Goal: Task Accomplishment & Management: Manage account settings

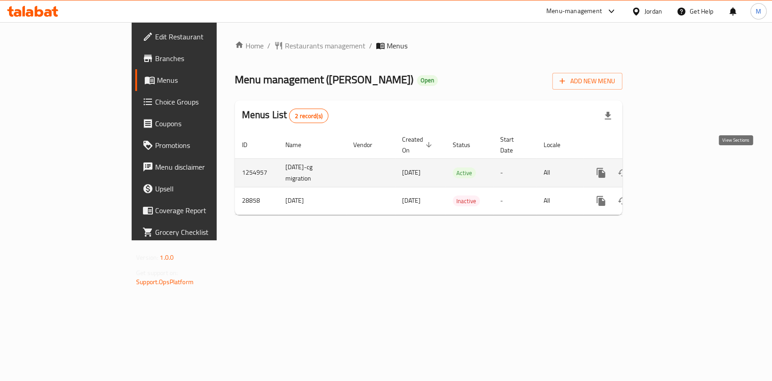
click at [671, 169] on icon "enhanced table" at bounding box center [666, 173] width 8 height 8
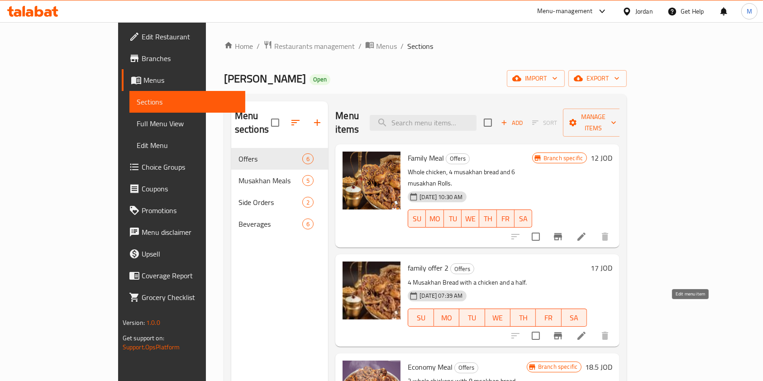
click at [587, 330] on icon at bounding box center [581, 335] width 11 height 11
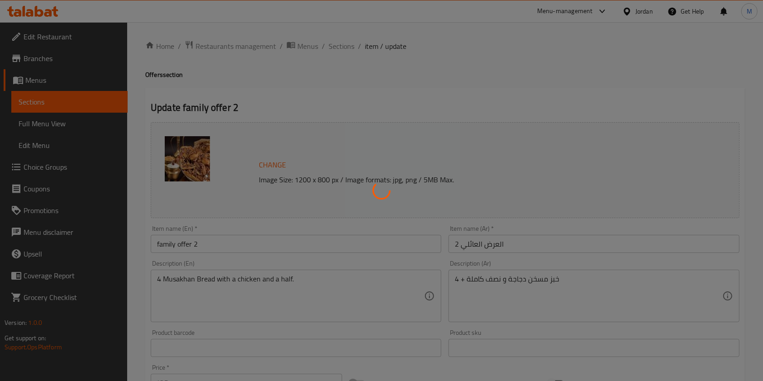
click at [161, 278] on div at bounding box center [381, 190] width 763 height 381
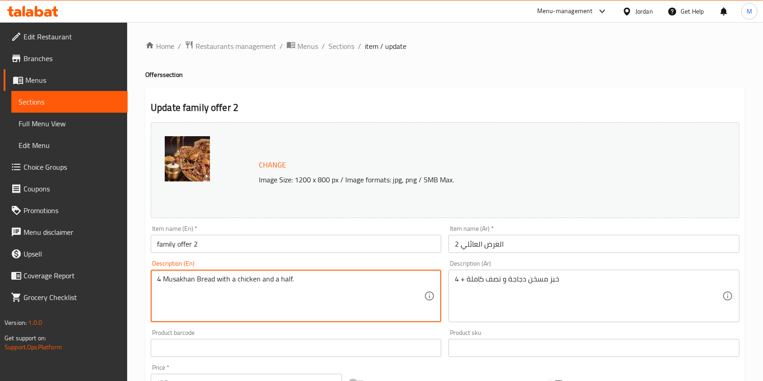
drag, startPoint x: 162, startPoint y: 280, endPoint x: 155, endPoint y: 281, distance: 6.9
click at [155, 281] on div "4 Musakhan Bread with a chicken and a half. Description (En)" at bounding box center [296, 296] width 291 height 52
type textarea "6 Musakhan Bread with a chicken and a half."
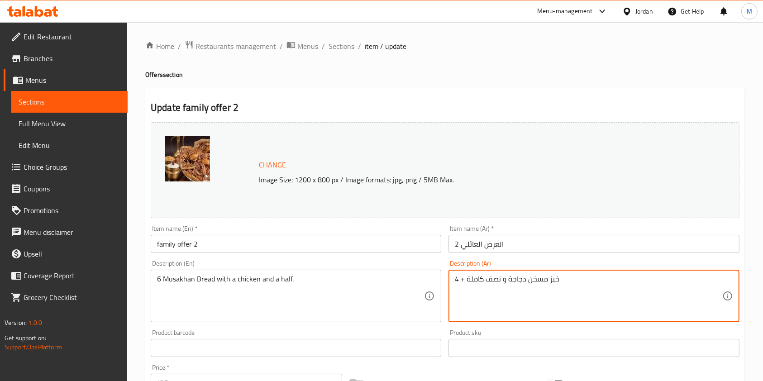
drag, startPoint x: 460, startPoint y: 279, endPoint x: 446, endPoint y: 286, distance: 15.8
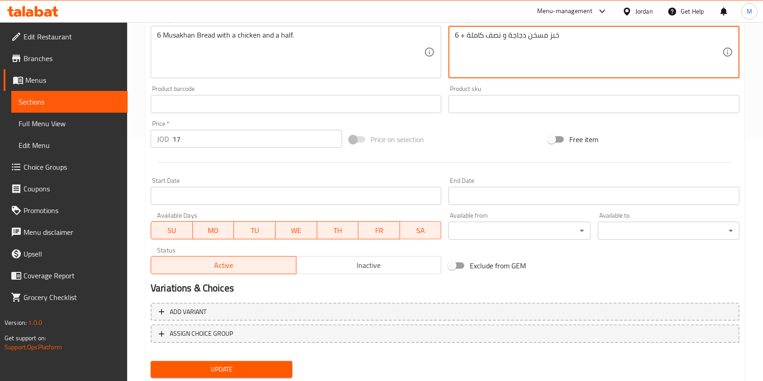
scroll to position [261, 0]
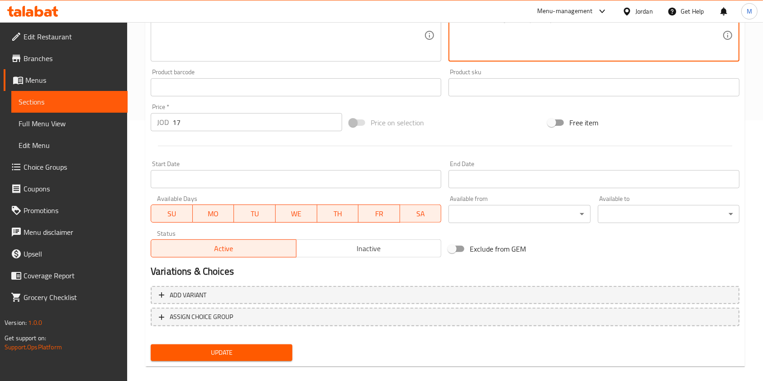
type textarea "خبز مسخن دجاجة و نصف كاملة + 6"
click at [287, 344] on button "Update" at bounding box center [222, 352] width 142 height 17
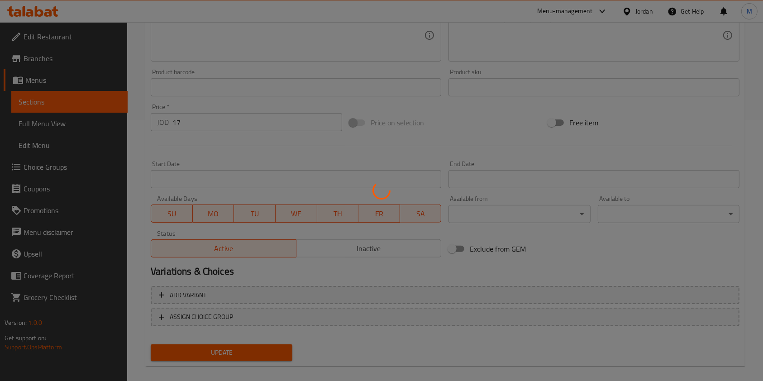
click at [282, 347] on div at bounding box center [381, 190] width 763 height 381
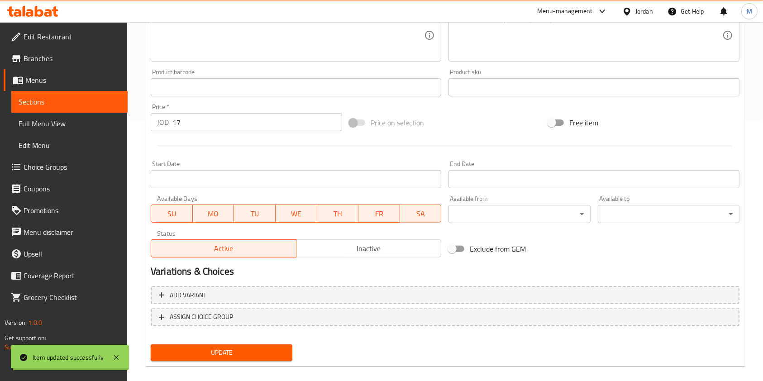
click at [251, 348] on span "Update" at bounding box center [221, 352] width 127 height 11
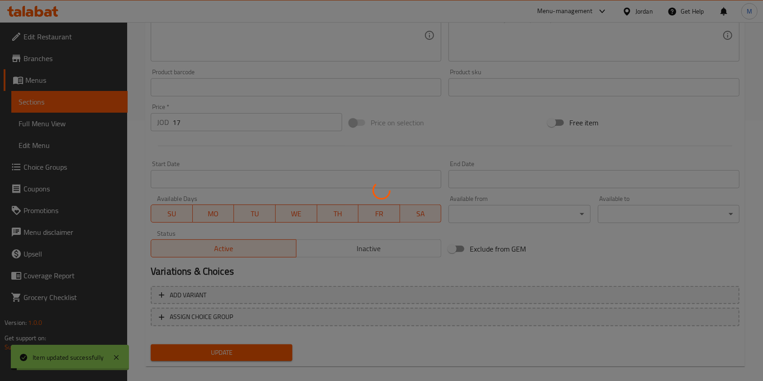
click at [250, 348] on div at bounding box center [381, 190] width 763 height 381
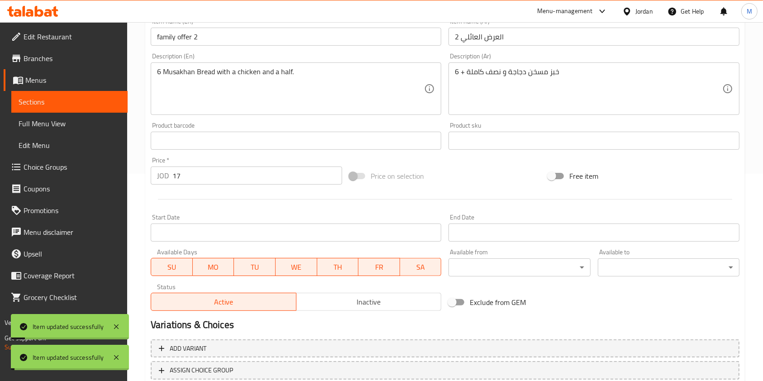
scroll to position [19, 0]
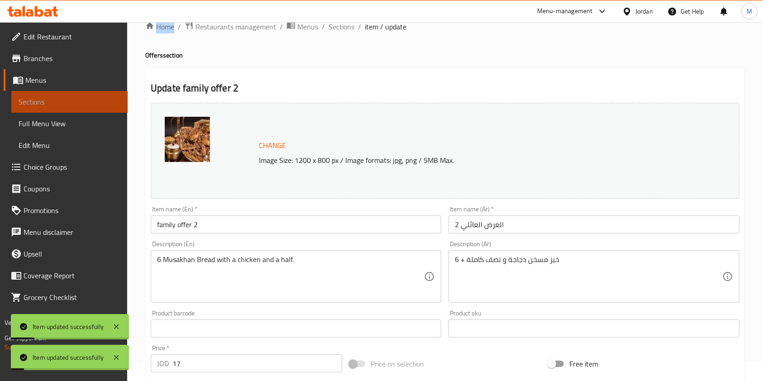
click at [69, 107] on span "Sections" at bounding box center [70, 101] width 102 height 11
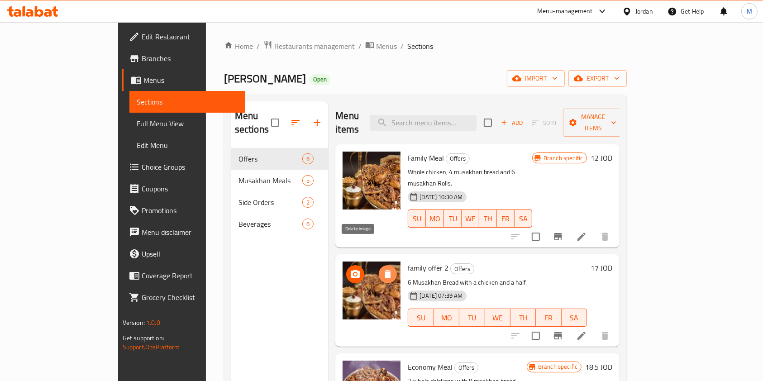
click at [379, 265] on button "delete image" at bounding box center [388, 274] width 18 height 18
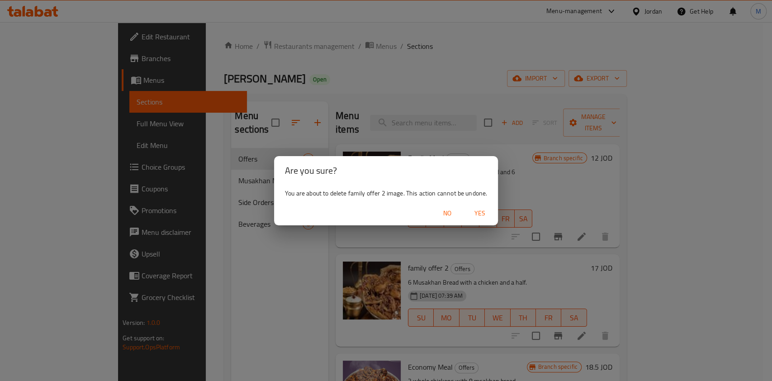
click at [356, 255] on div "Are you sure? You are about to delete family offer 2 image. This action cannot …" at bounding box center [386, 190] width 772 height 381
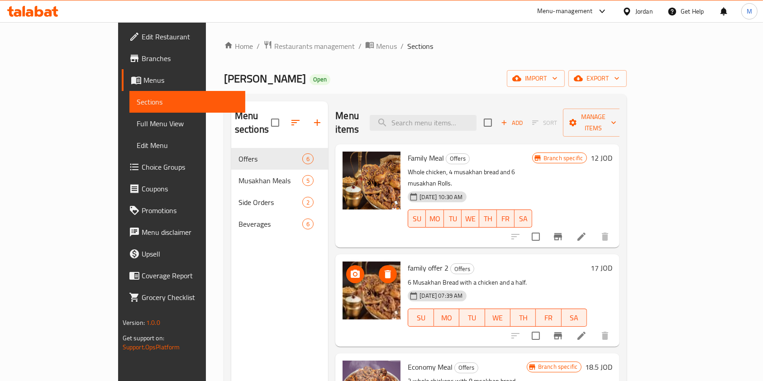
click at [369, 262] on img at bounding box center [372, 291] width 58 height 58
click at [379, 269] on span "delete image" at bounding box center [388, 274] width 18 height 11
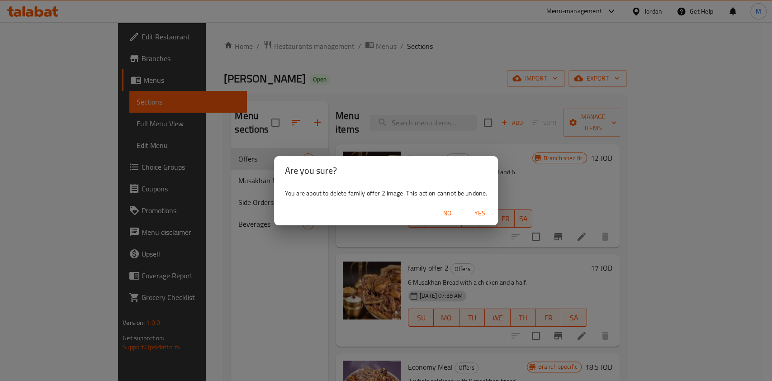
click at [478, 214] on span "Yes" at bounding box center [480, 213] width 22 height 11
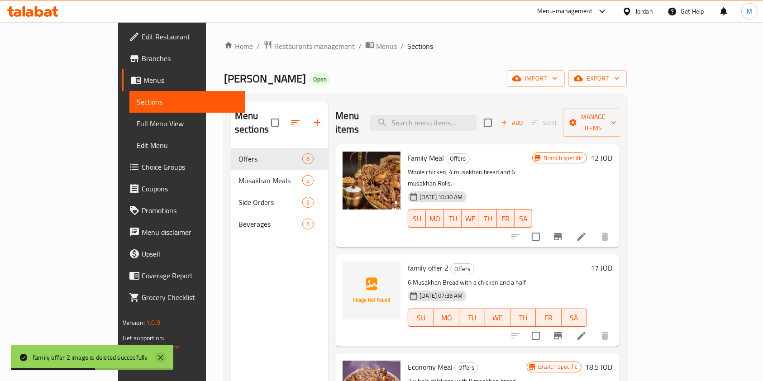
click at [160, 358] on icon at bounding box center [160, 357] width 5 height 5
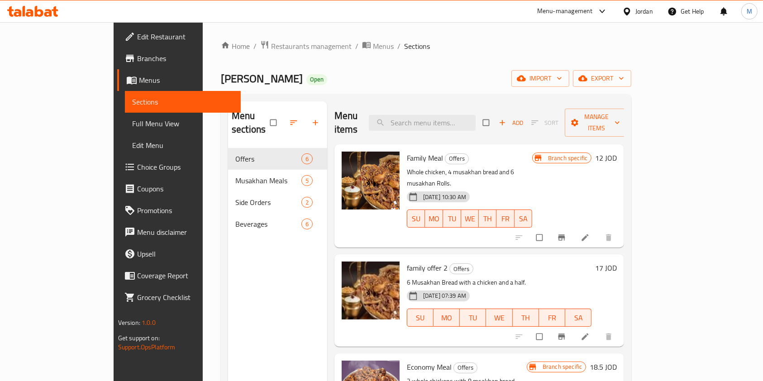
click at [137, 63] on span "Branches" at bounding box center [185, 58] width 97 height 11
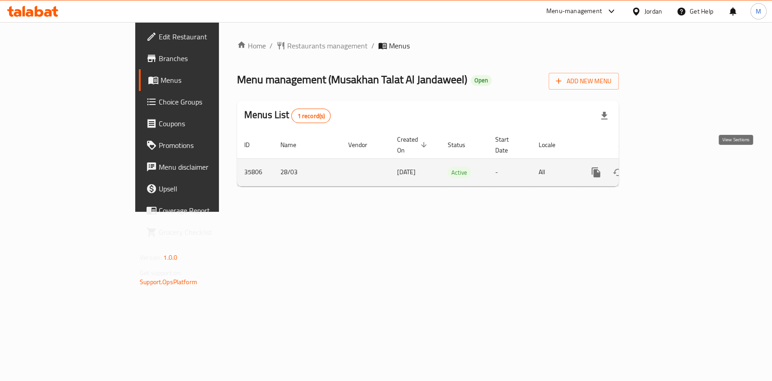
click at [667, 167] on icon "enhanced table" at bounding box center [661, 172] width 11 height 11
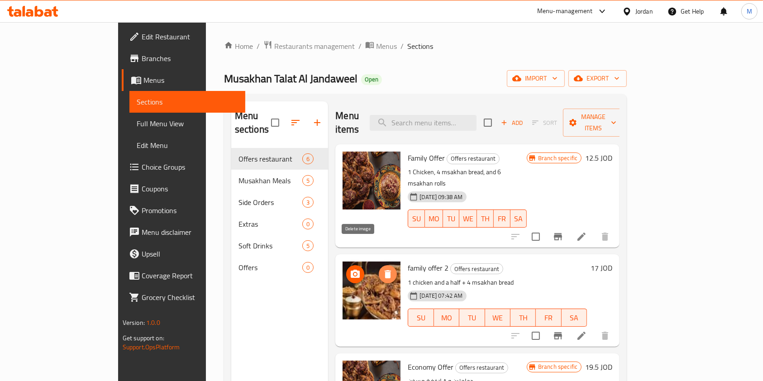
click at [382, 269] on icon "delete image" at bounding box center [387, 274] width 11 height 11
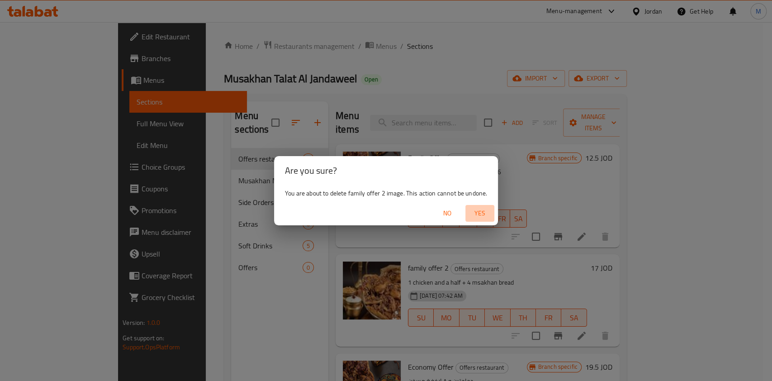
click at [476, 214] on span "Yes" at bounding box center [480, 213] width 22 height 11
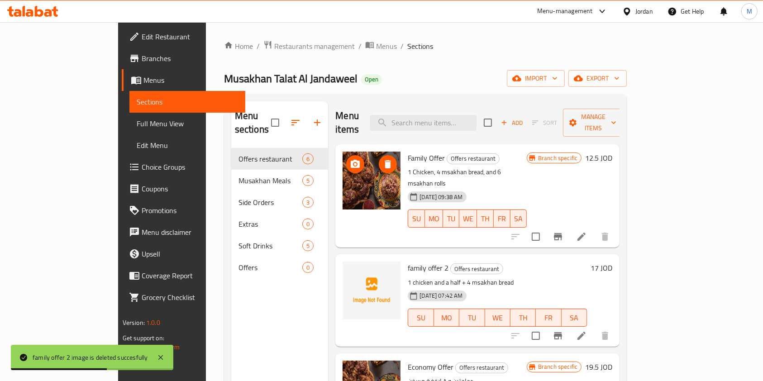
click at [344, 179] on img at bounding box center [372, 181] width 58 height 58
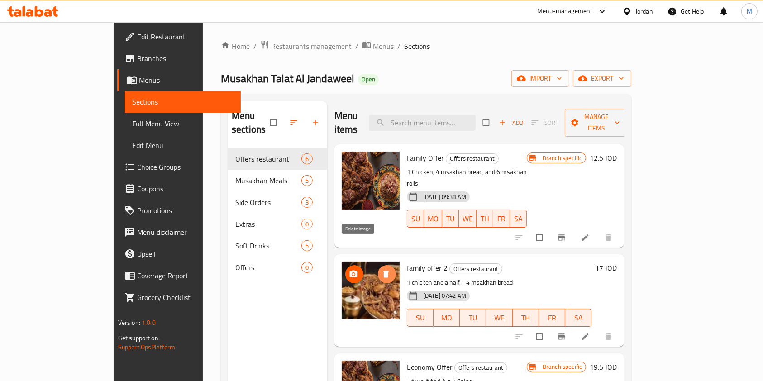
click at [378, 265] on button "delete image" at bounding box center [387, 274] width 18 height 18
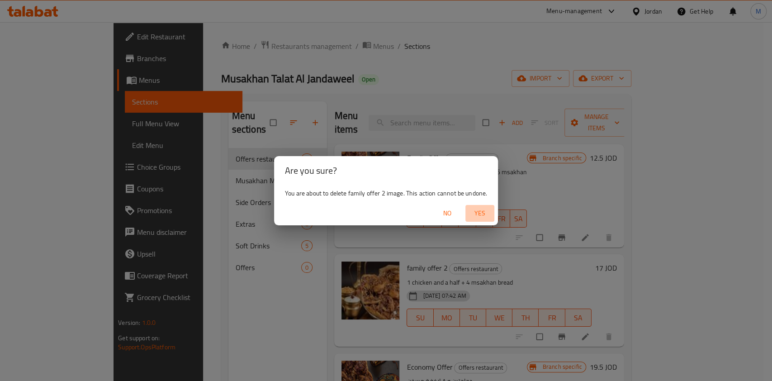
click at [481, 216] on span "Yes" at bounding box center [480, 213] width 22 height 11
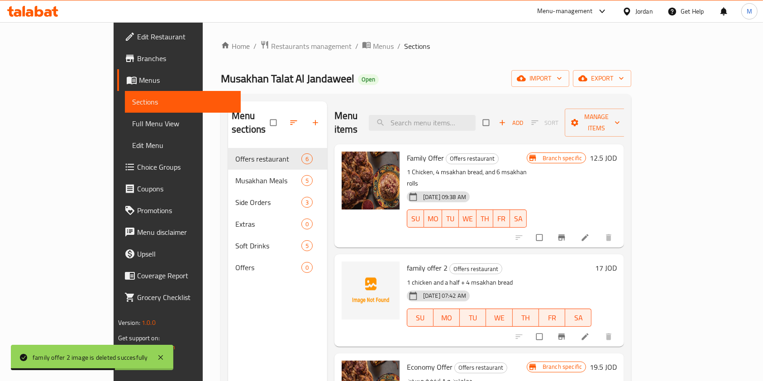
click at [158, 357] on icon at bounding box center [160, 357] width 11 height 11
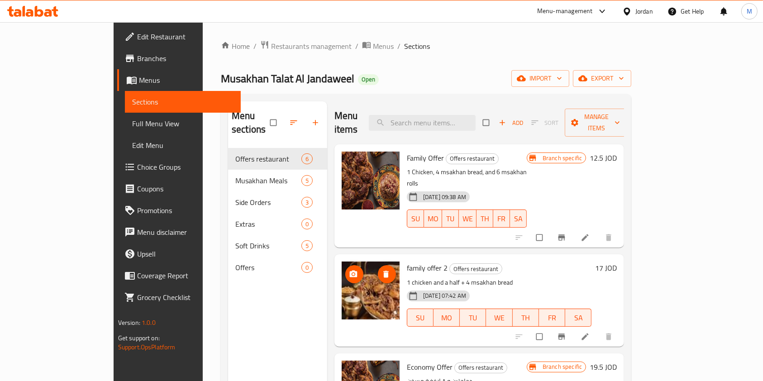
click at [383, 271] on icon "delete image" at bounding box center [385, 274] width 5 height 7
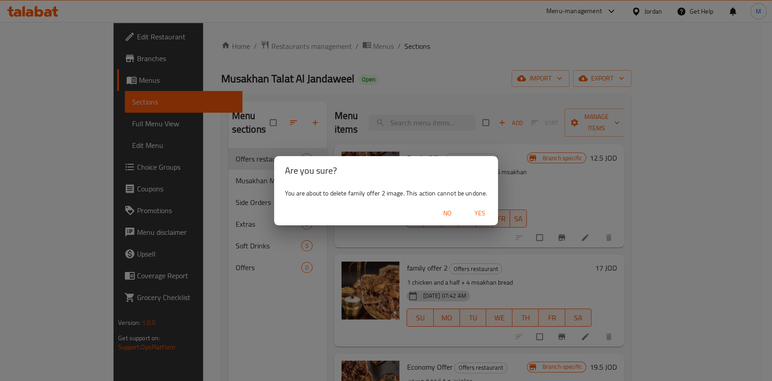
click at [487, 222] on div "No Yes" at bounding box center [386, 213] width 224 height 24
click at [484, 215] on span "Yes" at bounding box center [480, 213] width 22 height 11
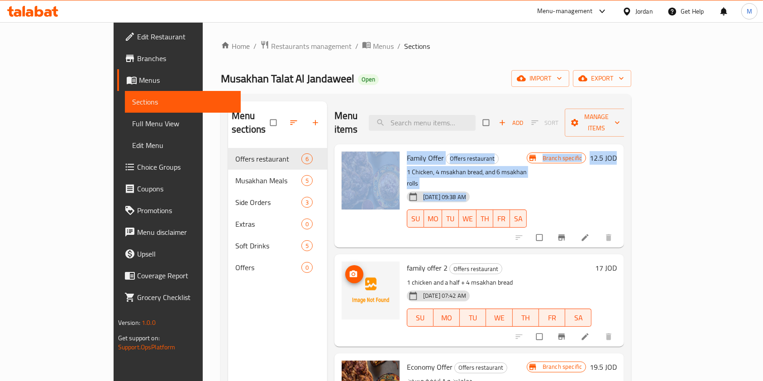
drag, startPoint x: 348, startPoint y: 202, endPoint x: 352, endPoint y: 197, distance: 6.8
click at [339, 172] on div "Family Offer Offers restaurant 1 Chicken, 4 msakhan bread, and 6 msakhan rolls …" at bounding box center [479, 157] width 290 height 27
click at [351, 180] on img at bounding box center [371, 181] width 58 height 58
drag, startPoint x: 351, startPoint y: 180, endPoint x: 341, endPoint y: 274, distance: 95.1
click at [341, 172] on div "Family Offer Offers restaurant 1 Chicken, 4 msakhan bread, and 6 msakhan rolls …" at bounding box center [479, 157] width 290 height 27
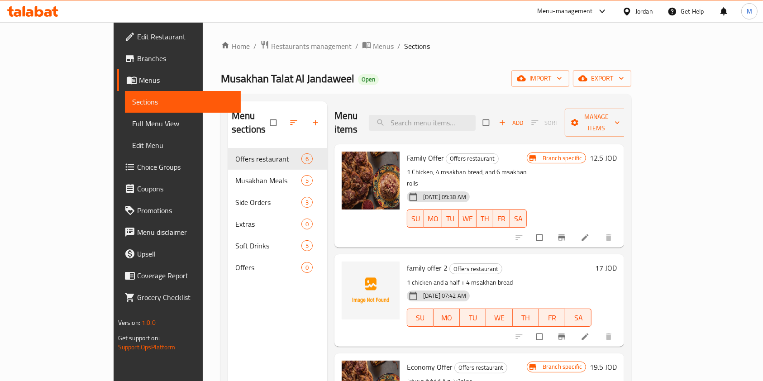
click at [266, 299] on div "Menu sections Offers restaurant 6 Musakhan Meals 5 Side Orders 3 Extras 0 Soft …" at bounding box center [277, 291] width 99 height 381
click at [345, 265] on button "upload picture" at bounding box center [354, 274] width 18 height 18
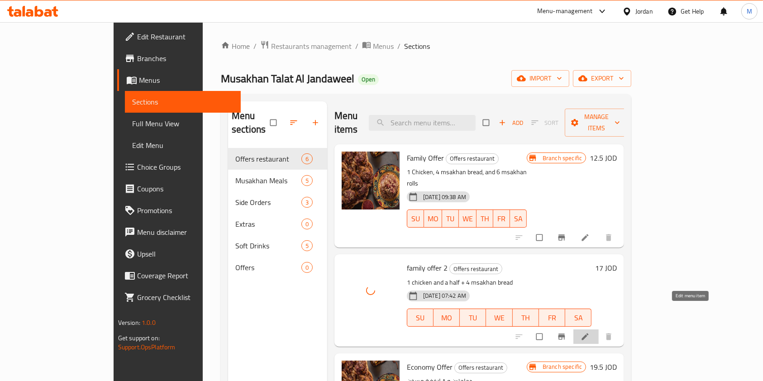
click at [590, 332] on icon at bounding box center [585, 336] width 9 height 9
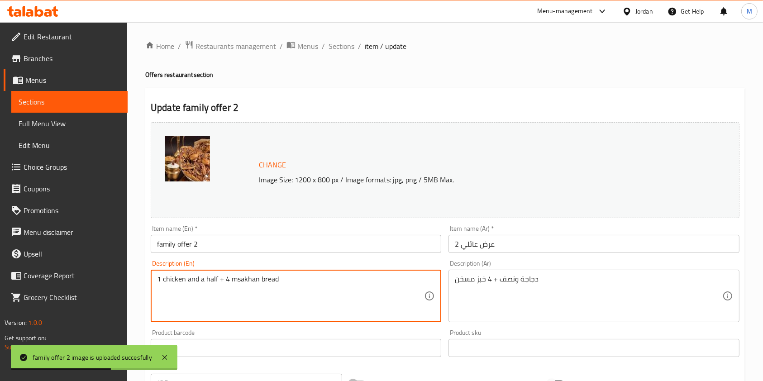
drag, startPoint x: 230, startPoint y: 281, endPoint x: 223, endPoint y: 279, distance: 7.2
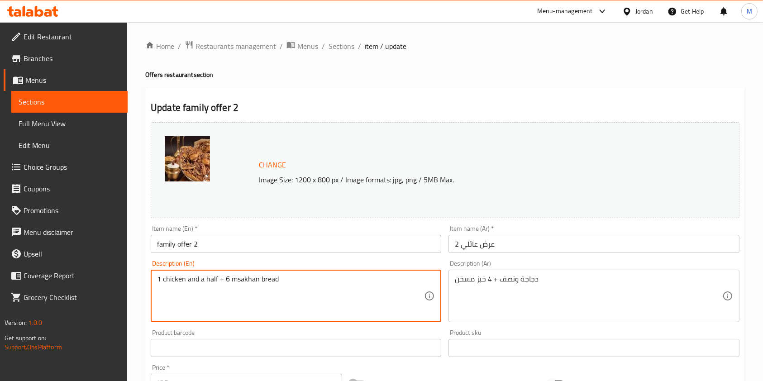
type textarea "1 chicken and a half + 6 msakhan bread"
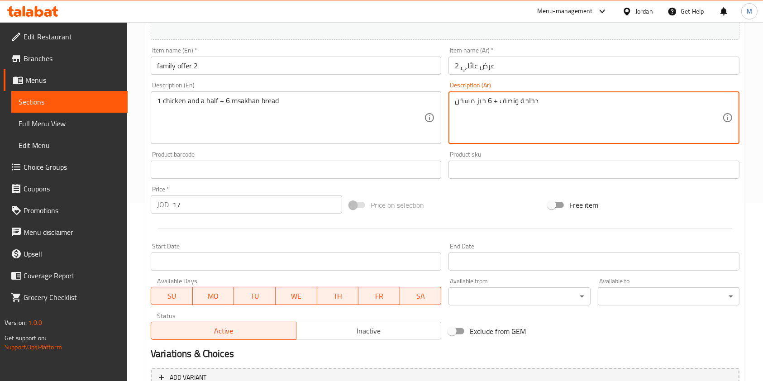
scroll to position [272, 0]
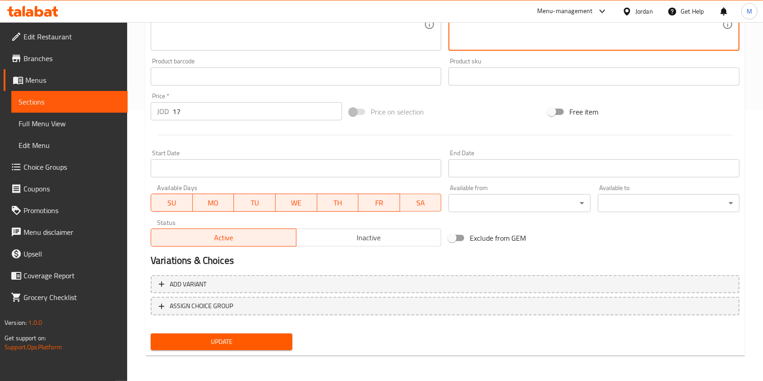
type textarea "دجاجة ونصف + 6 خبز مسخن"
click at [250, 346] on span "Update" at bounding box center [221, 341] width 127 height 11
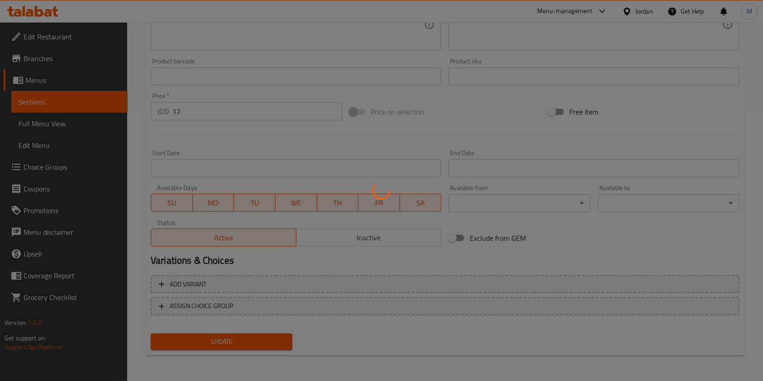
click at [260, 344] on div at bounding box center [381, 190] width 763 height 381
click at [261, 344] on div at bounding box center [381, 190] width 763 height 381
click at [242, 342] on div at bounding box center [381, 190] width 763 height 381
click at [233, 345] on div at bounding box center [381, 190] width 763 height 381
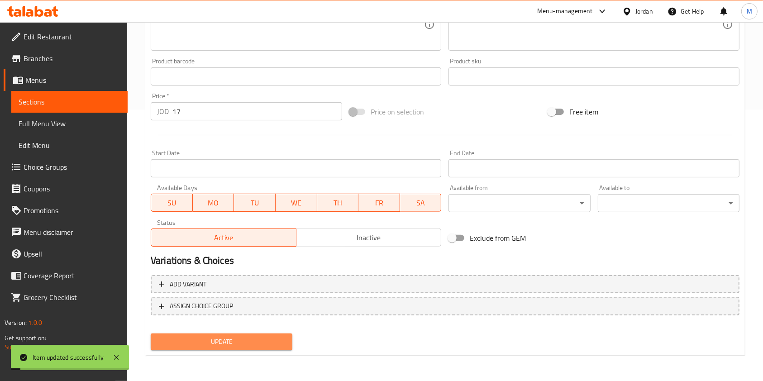
click at [263, 335] on button "Update" at bounding box center [222, 342] width 142 height 17
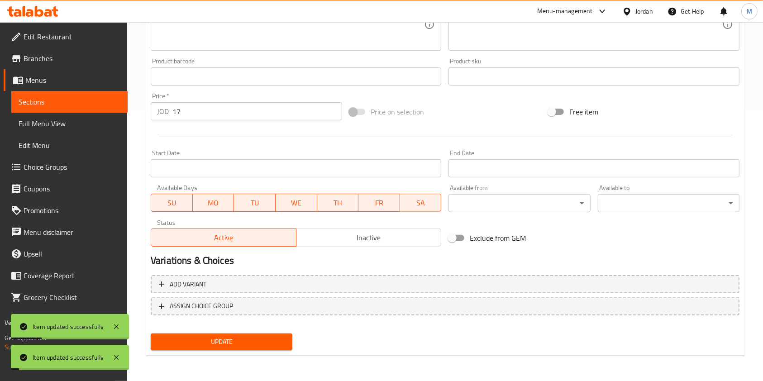
click at [40, 65] on link "Branches" at bounding box center [66, 59] width 124 height 22
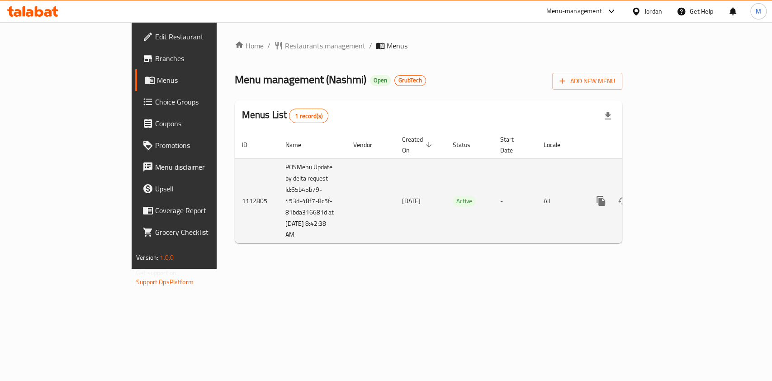
click at [672, 195] on icon "enhanced table" at bounding box center [666, 200] width 11 height 11
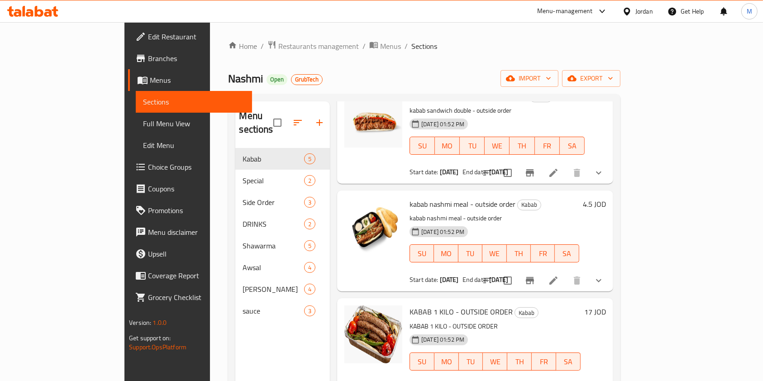
scroll to position [181, 0]
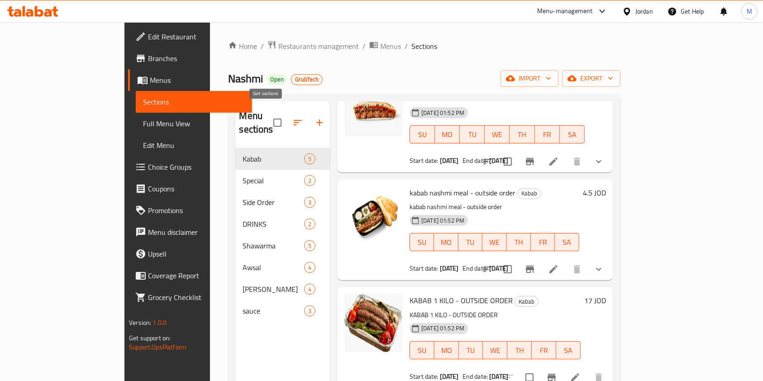
click at [292, 117] on icon "button" at bounding box center [297, 122] width 11 height 11
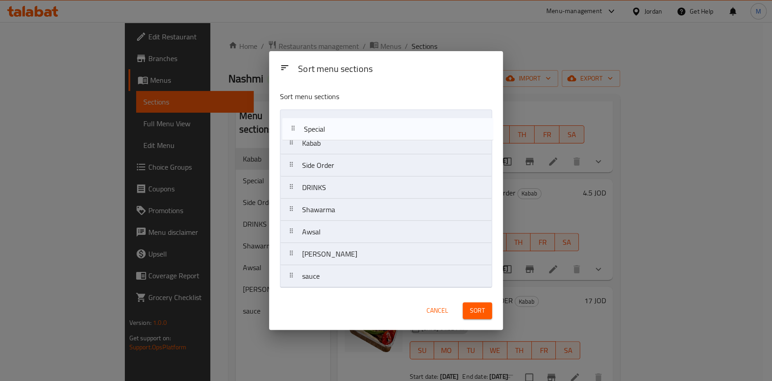
drag, startPoint x: 359, startPoint y: 150, endPoint x: 362, endPoint y: 125, distance: 24.5
click at [361, 125] on nav "Kabab Special Side Order DRINKS Shawarma Awsal Shish Tawook sauce" at bounding box center [386, 199] width 212 height 178
drag, startPoint x: 373, startPoint y: 152, endPoint x: 368, endPoint y: 129, distance: 24.6
click at [368, 129] on nav "Special Kabab Side Order DRINKS Shawarma Awsal Shish Tawook sauce" at bounding box center [386, 199] width 212 height 178
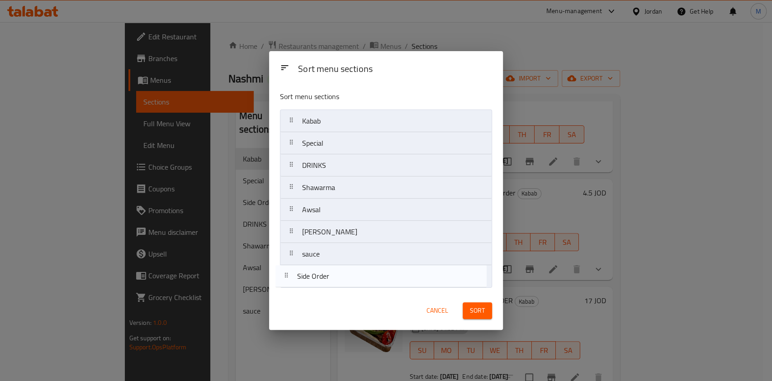
drag, startPoint x: 361, startPoint y: 183, endPoint x: 356, endPoint y: 284, distance: 101.5
click at [356, 284] on nav "Kabab Special Side Order DRINKS Shawarma Awsal Shish Tawook sauce" at bounding box center [386, 199] width 212 height 178
click at [350, 279] on nav "Kabab Special DRINKS Shawarma Awsal Shish Tawook sauce Side Order" at bounding box center [386, 199] width 212 height 178
drag, startPoint x: 334, startPoint y: 190, endPoint x: 340, endPoint y: 281, distance: 92.1
click at [340, 281] on nav "Kabab Special DRINKS Shawarma Awsal Shish Tawook Side Order sauce" at bounding box center [386, 199] width 212 height 178
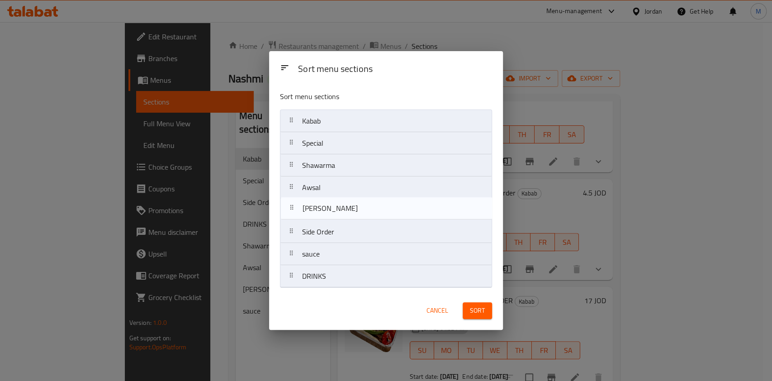
drag, startPoint x: 314, startPoint y: 214, endPoint x: 315, endPoint y: 208, distance: 5.4
click at [315, 208] on nav "Kabab Special Shawarma Awsal Shish Tawook Side Order sauce DRINKS" at bounding box center [386, 199] width 212 height 178
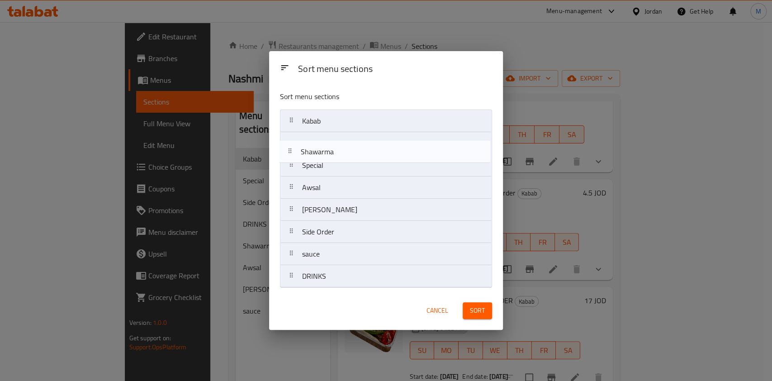
drag, startPoint x: 313, startPoint y: 172, endPoint x: 312, endPoint y: 149, distance: 22.7
click at [312, 149] on nav "Kabab Special Shawarma Awsal Shish Tawook Side Order sauce DRINKS" at bounding box center [386, 199] width 212 height 178
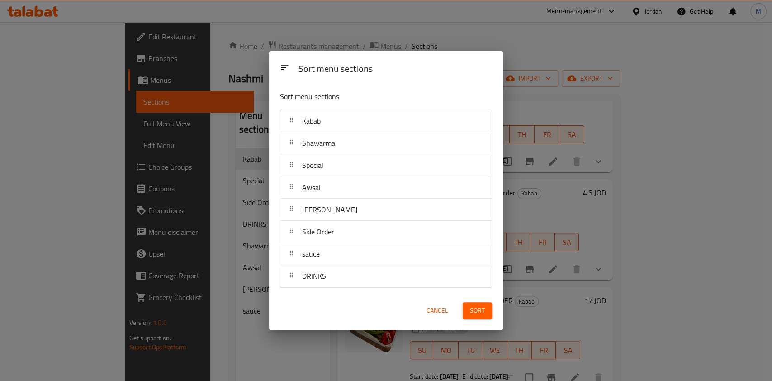
click at [484, 307] on span "Sort" at bounding box center [477, 310] width 15 height 11
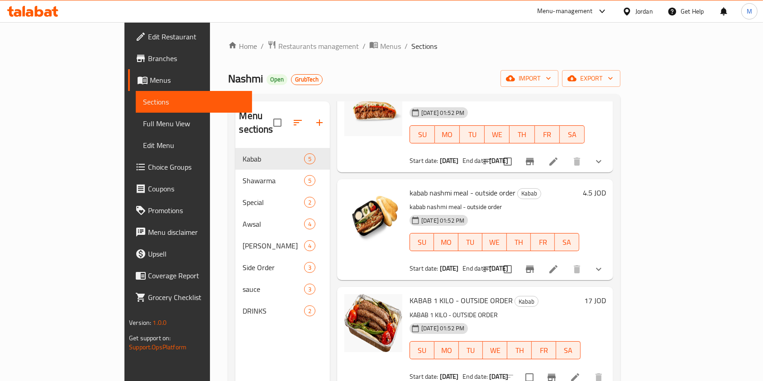
scroll to position [0, 0]
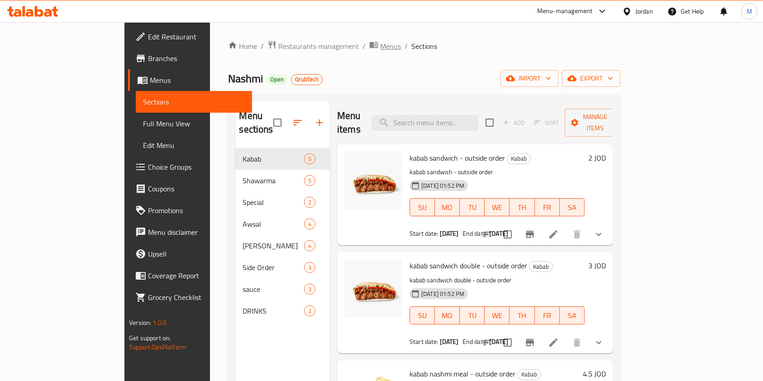
click at [380, 47] on span "Menus" at bounding box center [390, 46] width 21 height 11
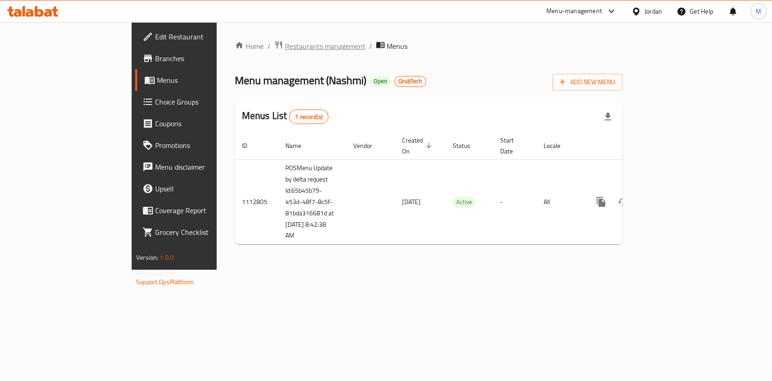
click at [285, 48] on span "Restaurants management" at bounding box center [325, 46] width 81 height 11
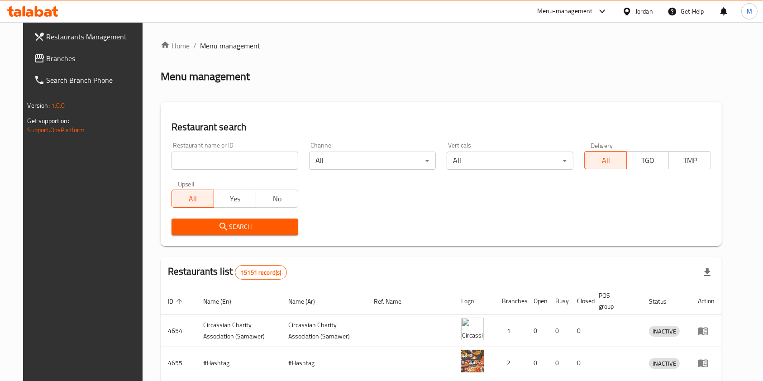
drag, startPoint x: 235, startPoint y: 139, endPoint x: 232, endPoint y: 146, distance: 7.5
click at [233, 142] on div "Restaurant name or ID Restaurant name or ID" at bounding box center [235, 156] width 138 height 38
click at [233, 157] on input "Restaurant name or ID" at bounding box center [235, 161] width 127 height 18
click at [233, 159] on input "Restaurant name or ID" at bounding box center [235, 161] width 127 height 18
drag, startPoint x: 248, startPoint y: 151, endPoint x: 129, endPoint y: 165, distance: 120.3
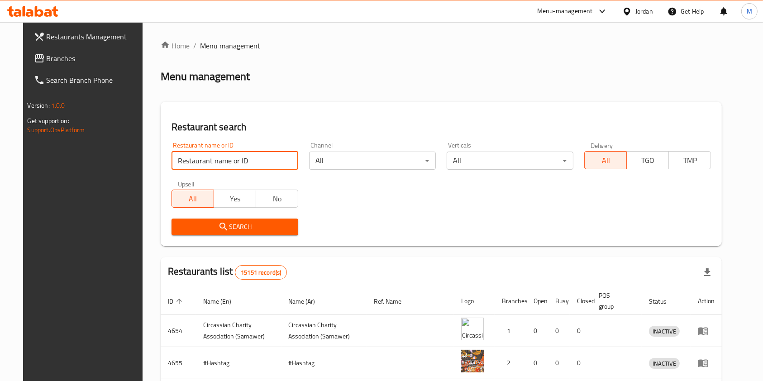
click at [143, 165] on div "Home / Menu management Menu management Restaurant search Restaurant name or ID …" at bounding box center [442, 317] width 598 height 590
type input "nashmi"
click button "Search" at bounding box center [235, 227] width 127 height 17
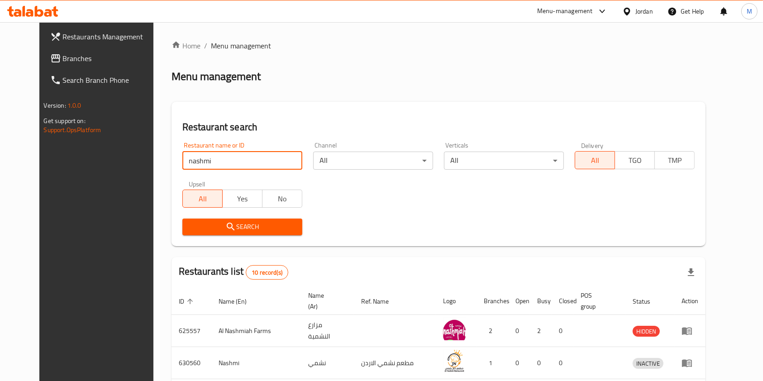
scroll to position [248, 0]
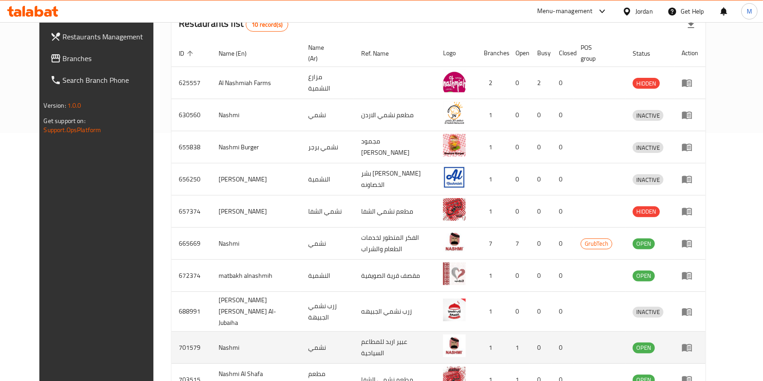
click at [705, 332] on td "enhanced table" at bounding box center [689, 348] width 31 height 32
click at [692, 342] on icon "enhanced table" at bounding box center [686, 347] width 11 height 11
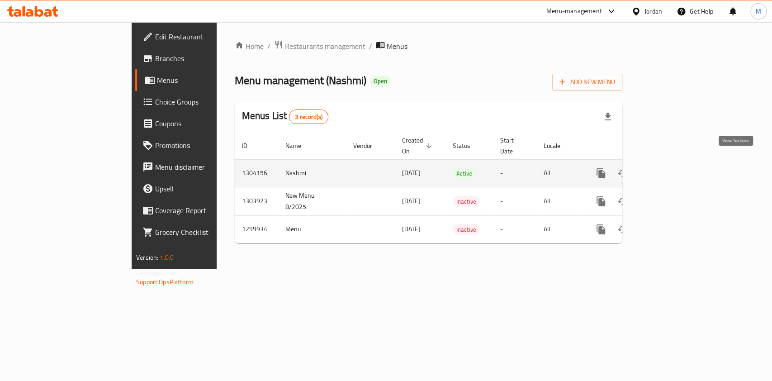
click at [672, 168] on icon "enhanced table" at bounding box center [666, 173] width 11 height 11
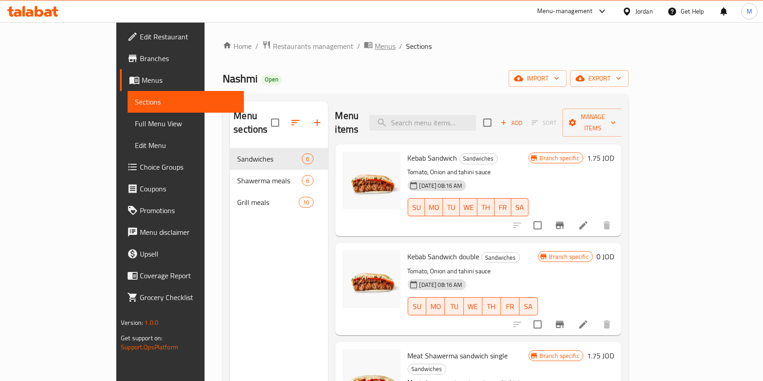
click at [375, 43] on span "Menus" at bounding box center [385, 46] width 21 height 11
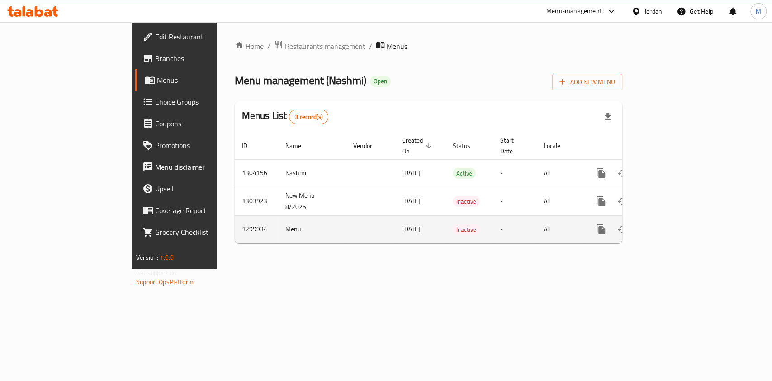
click at [672, 224] on icon "enhanced table" at bounding box center [666, 229] width 11 height 11
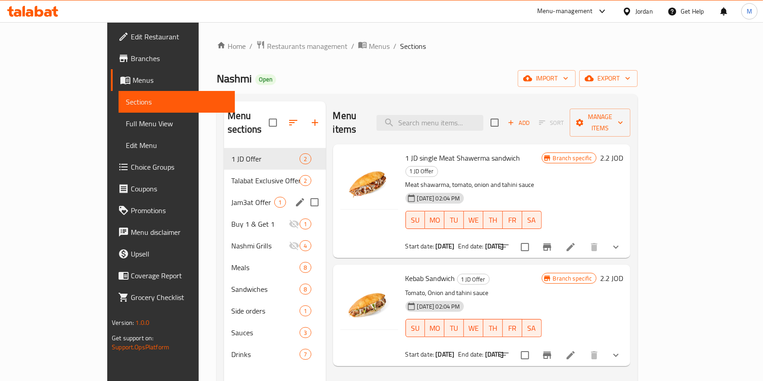
click at [224, 191] on div "Jam3at Offer 1" at bounding box center [274, 202] width 101 height 22
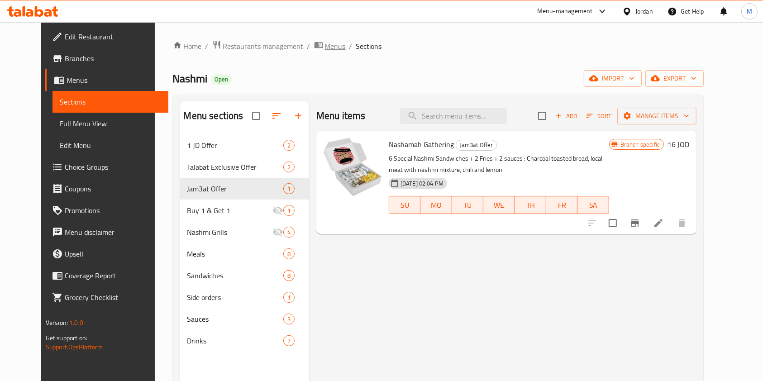
click at [325, 48] on span "Menus" at bounding box center [335, 46] width 21 height 11
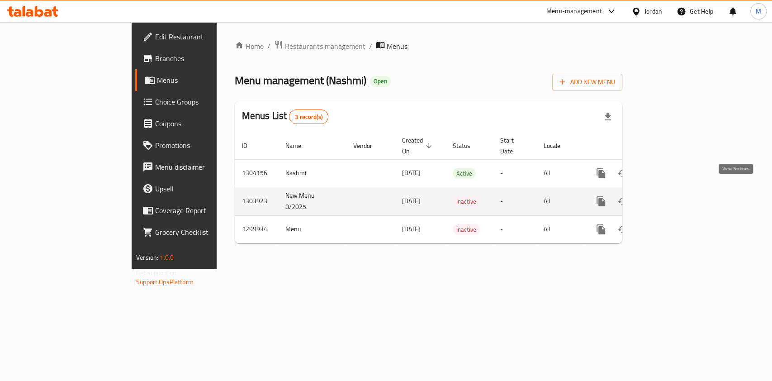
click at [672, 196] on icon "enhanced table" at bounding box center [666, 201] width 11 height 11
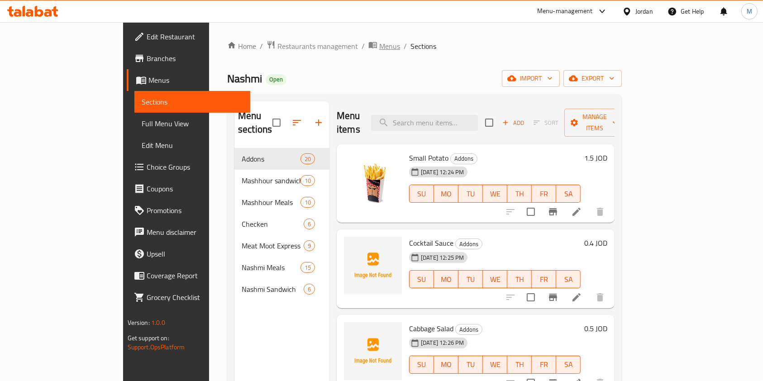
click at [379, 49] on span "Menus" at bounding box center [389, 46] width 21 height 11
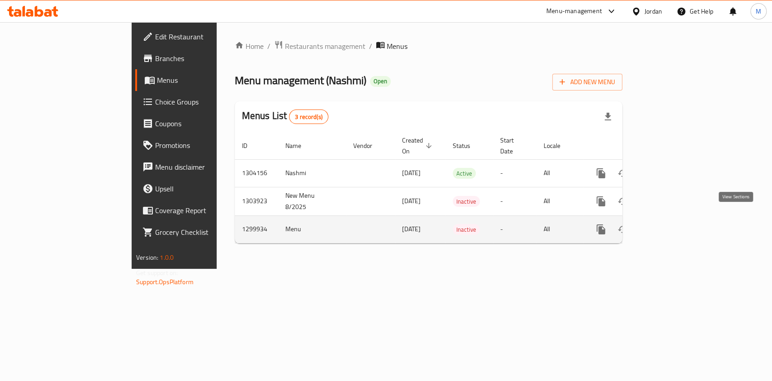
click at [677, 219] on link "enhanced table" at bounding box center [667, 230] width 22 height 22
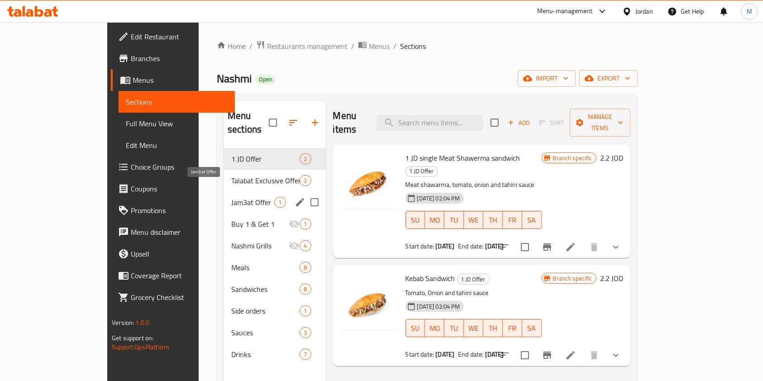
click at [231, 197] on span "Jam3at Offer" at bounding box center [252, 202] width 43 height 11
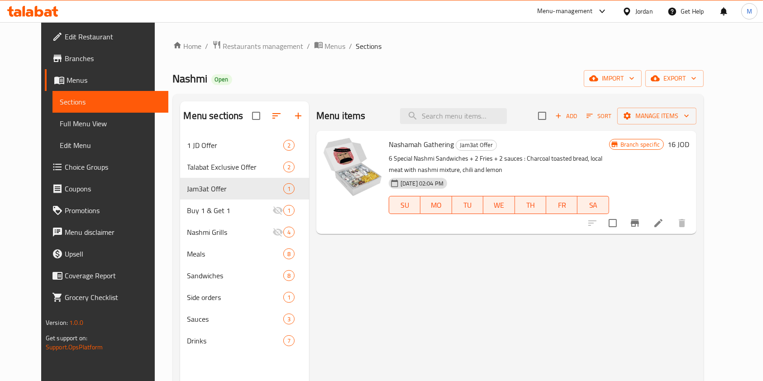
click at [394, 146] on span "Nashamah Gathering" at bounding box center [421, 145] width 65 height 14
copy h6 "Nashamah Gathering"
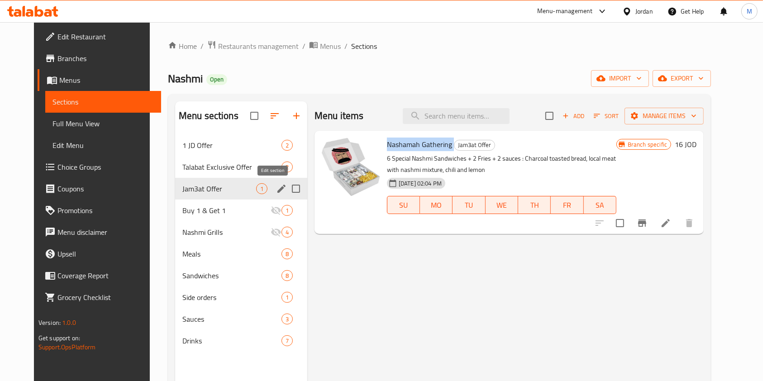
click at [277, 188] on icon "edit" at bounding box center [281, 189] width 8 height 8
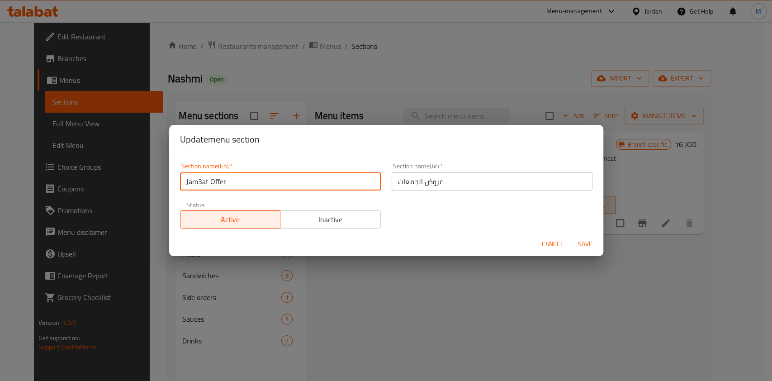
drag, startPoint x: 283, startPoint y: 185, endPoint x: 98, endPoint y: 208, distance: 186.5
click at [98, 208] on div "Update menu section Section name(En)   * Jam3at Offer Section name(En) * Sectio…" at bounding box center [386, 190] width 772 height 381
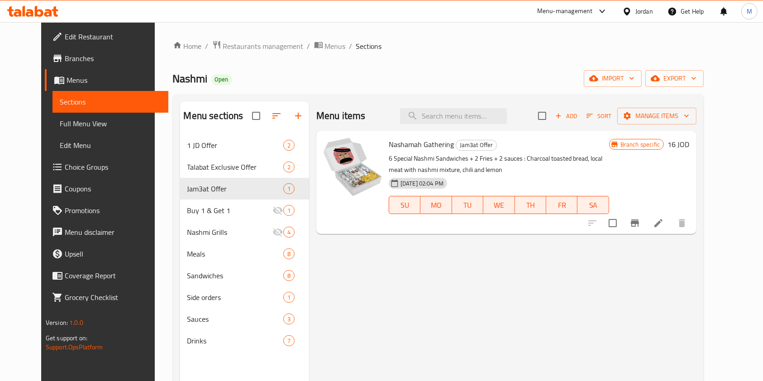
click at [389, 144] on span "Nashamah Gathering" at bounding box center [421, 145] width 65 height 14
click at [391, 143] on span "Nashamah Gathering" at bounding box center [421, 145] width 65 height 14
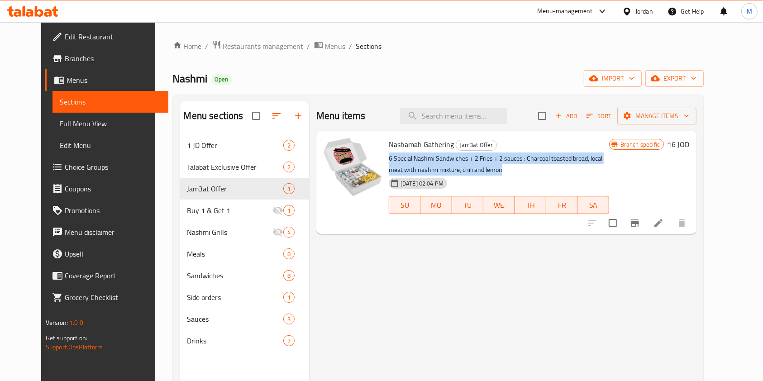
drag, startPoint x: 391, startPoint y: 160, endPoint x: 458, endPoint y: 167, distance: 67.4
click at [458, 167] on div "Nashamah Gathering Jam3at Offer 6 Special Nashmi Sandwiches + 2 Fries + 2 sauce…" at bounding box center [499, 182] width 228 height 96
copy p "6 Special Nashmi Sandwiches + 2 Fries + 2 sauces : Charcoal toasted bread, loca…"
drag, startPoint x: 577, startPoint y: 174, endPoint x: 535, endPoint y: 176, distance: 42.2
click at [576, 174] on div "[DATE] 02:04 PM SU MO TU WE TH FR SA" at bounding box center [499, 198] width 228 height 49
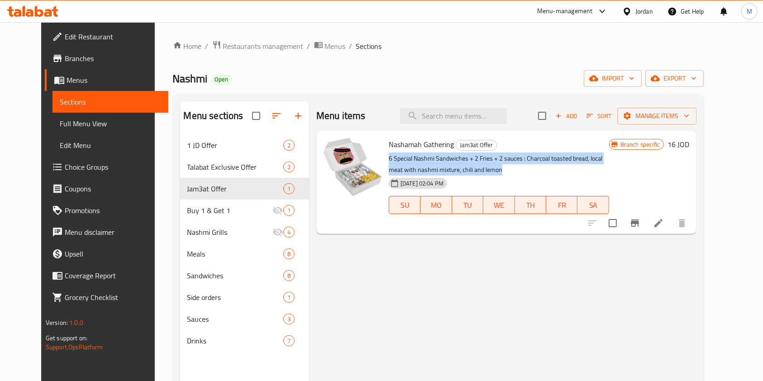
click at [465, 160] on p "6 Special Nashmi Sandwiches + 2 Fries + 2 sauces : Charcoal toasted bread, loca…" at bounding box center [499, 164] width 220 height 23
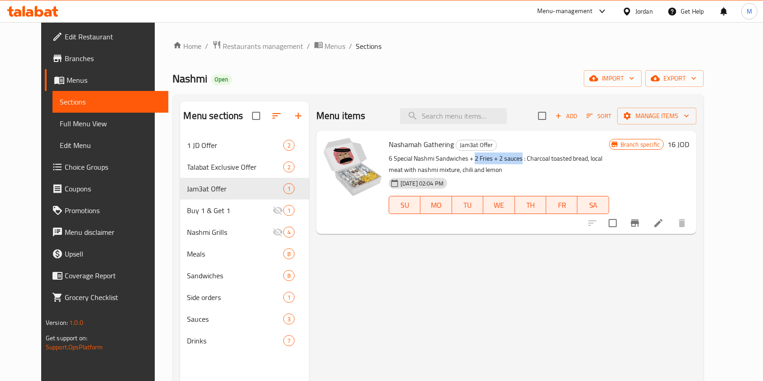
drag, startPoint x: 463, startPoint y: 160, endPoint x: 510, endPoint y: 159, distance: 47.5
click at [510, 159] on p "6 Special Nashmi Sandwiches + 2 Fries + 2 sauces : Charcoal toasted bread, loca…" at bounding box center [499, 164] width 220 height 23
copy p "2 Fries + 2 sauces"
